Goal: Information Seeking & Learning: Learn about a topic

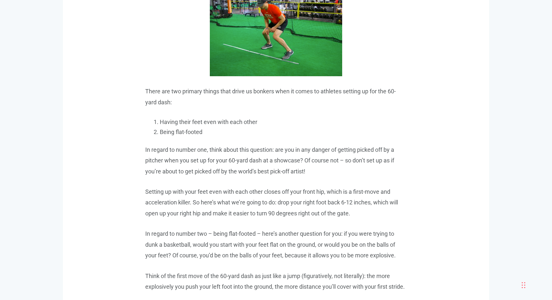
scroll to position [726, 0]
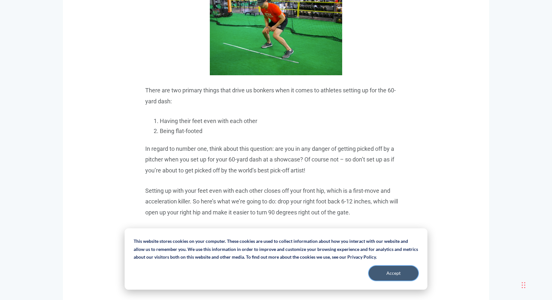
click at [376, 272] on button "Accept" at bounding box center [394, 273] width 50 height 15
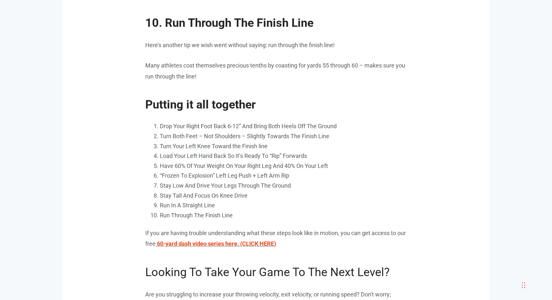
scroll to position [3215, 0]
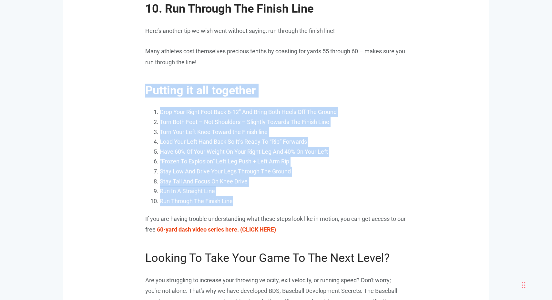
drag, startPoint x: 146, startPoint y: 85, endPoint x: 246, endPoint y: 194, distance: 148.0
copy span "Putting it all together Drop Your Right Foot Back 6-12” And Bring Both Heels Of…"
click at [180, 77] on h2 "Putting it all together" at bounding box center [275, 87] width 261 height 20
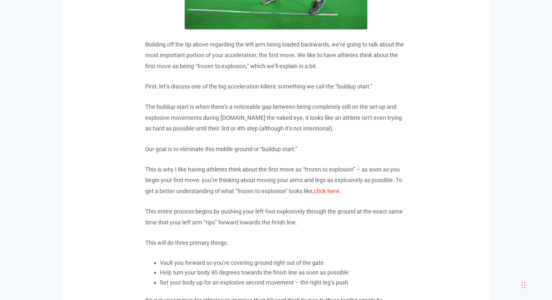
scroll to position [2355, 0]
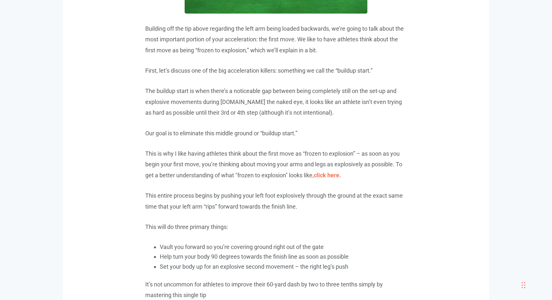
click at [328, 176] on span "click here." at bounding box center [327, 175] width 27 height 7
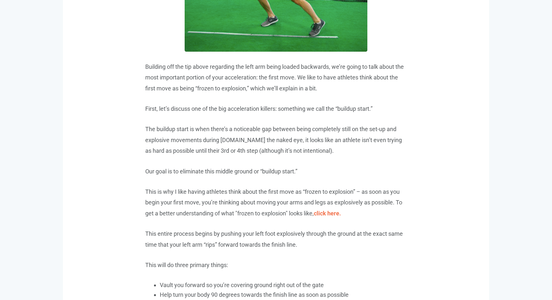
scroll to position [2338, 0]
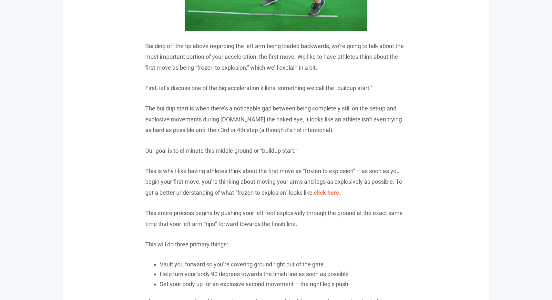
click at [324, 189] on span "click here." at bounding box center [327, 192] width 27 height 7
